Goal: Task Accomplishment & Management: Manage account settings

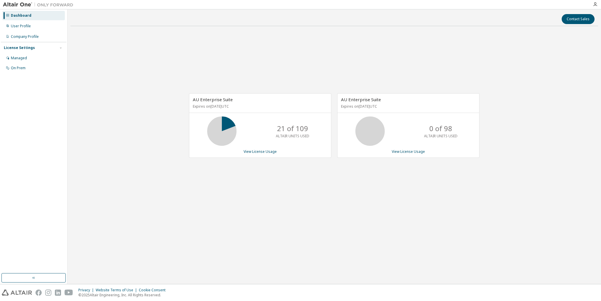
click at [158, 85] on div "AU Enterprise Suite Expires on [DATE] UTC 21 of 109 ALTAIR UNITS USED View Lice…" at bounding box center [333, 129] width 527 height 196
click at [69, 292] on img at bounding box center [69, 293] width 9 height 6
click at [263, 152] on link "View License Usage" at bounding box center [259, 151] width 33 height 5
